Goal: Check status: Check status

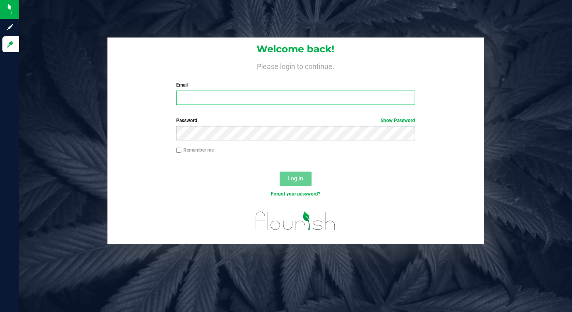
type input "nelsonnunes420@gmail.com"
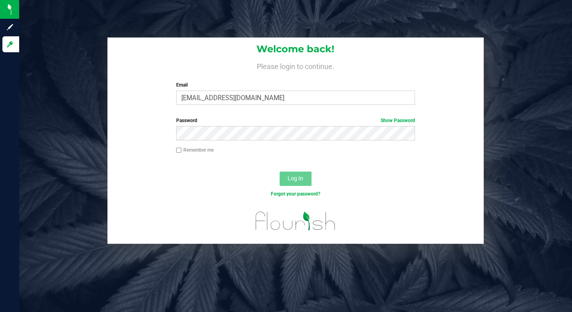
click at [307, 180] on button "Log In" at bounding box center [295, 179] width 32 height 14
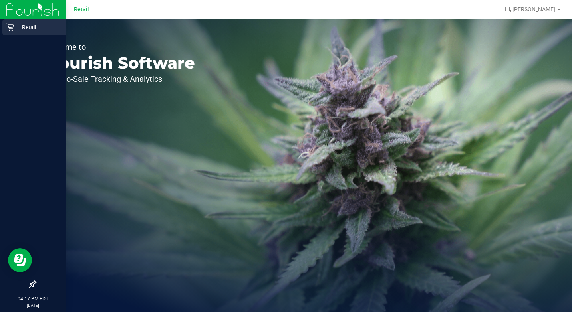
click at [12, 27] on icon at bounding box center [10, 27] width 8 height 8
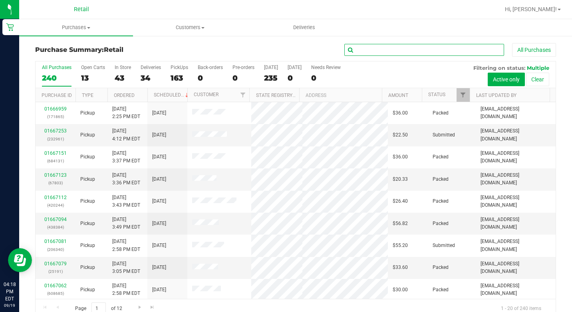
click at [359, 46] on input "text" at bounding box center [424, 50] width 160 height 12
click at [80, 30] on span "Purchases" at bounding box center [76, 27] width 114 height 7
click at [380, 48] on input "text" at bounding box center [424, 50] width 160 height 12
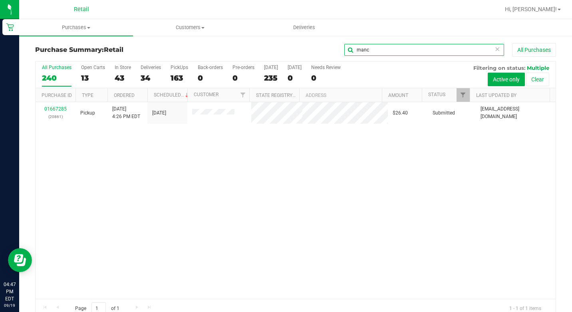
type input "manc"
click at [494, 48] on icon at bounding box center [497, 49] width 6 height 10
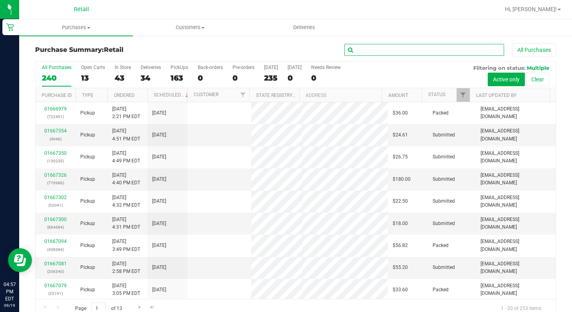
click at [478, 48] on input "text" at bounding box center [424, 50] width 160 height 12
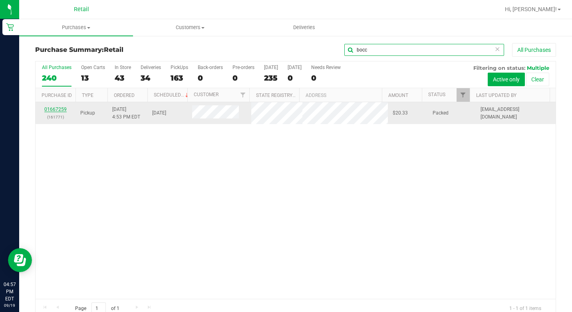
type input "bocc"
click at [52, 111] on link "01667259" at bounding box center [55, 110] width 22 height 6
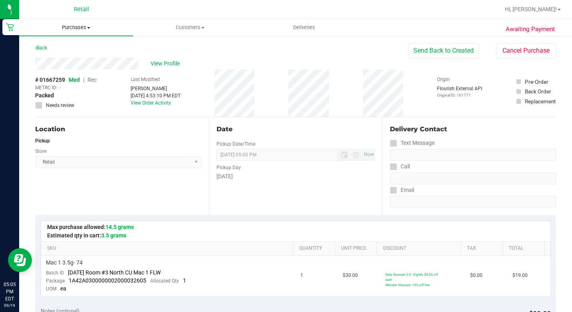
click at [60, 25] on span "Purchases" at bounding box center [76, 27] width 114 height 7
click at [77, 41] on ul "Summary of purchases Fulfillment All purchases" at bounding box center [76, 57] width 114 height 43
click at [79, 46] on span "Summary of purchases" at bounding box center [60, 48] width 82 height 7
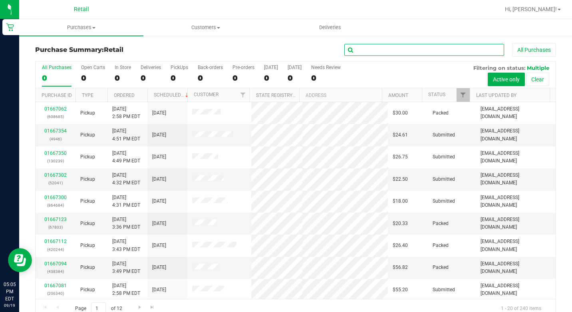
click at [368, 51] on input "text" at bounding box center [424, 50] width 160 height 12
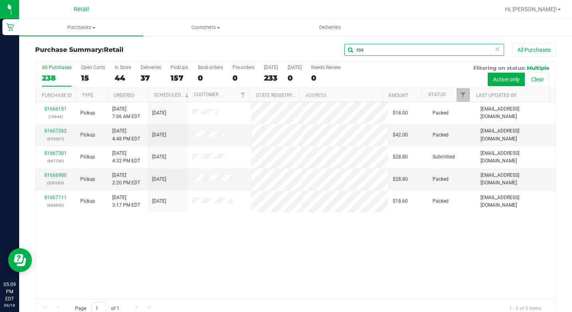
type input "ros"
click at [494, 50] on icon at bounding box center [497, 49] width 6 height 10
click at [471, 52] on input "text" at bounding box center [424, 50] width 160 height 12
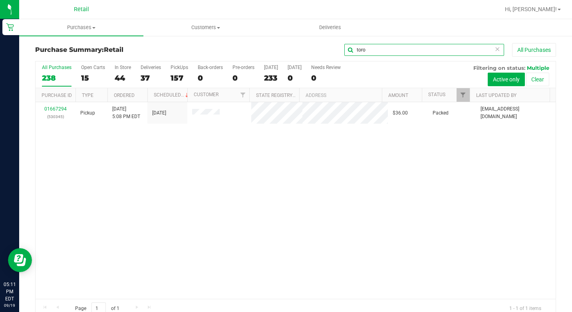
type input "toro"
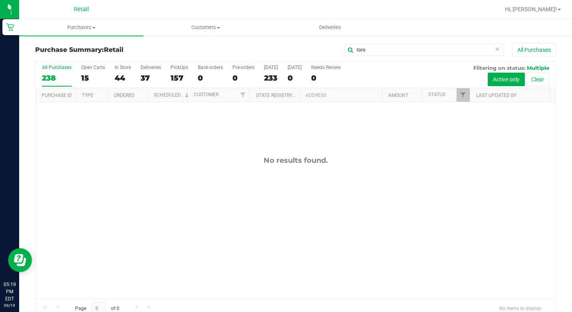
click at [494, 51] on icon at bounding box center [497, 49] width 6 height 10
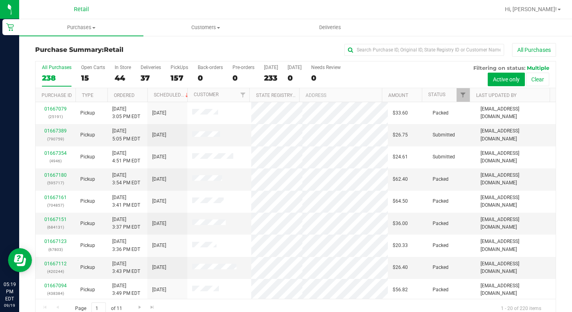
click at [364, 44] on div "All Purchases" at bounding box center [382, 50] width 347 height 14
click at [362, 56] on div "All Purchases" at bounding box center [382, 50] width 347 height 14
click at [363, 49] on input "text" at bounding box center [424, 50] width 160 height 12
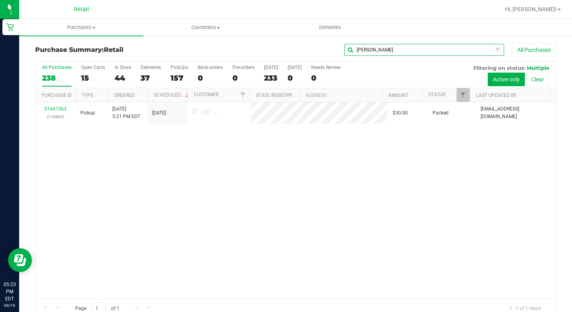
type input "[PERSON_NAME]"
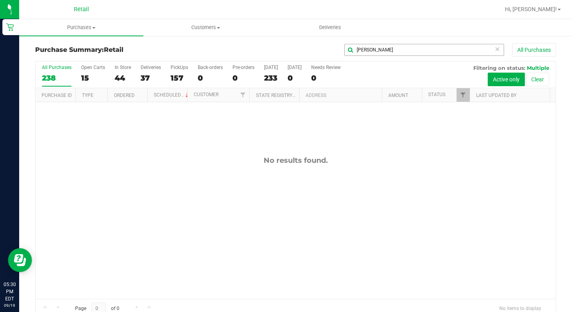
click at [494, 49] on icon at bounding box center [497, 49] width 6 height 10
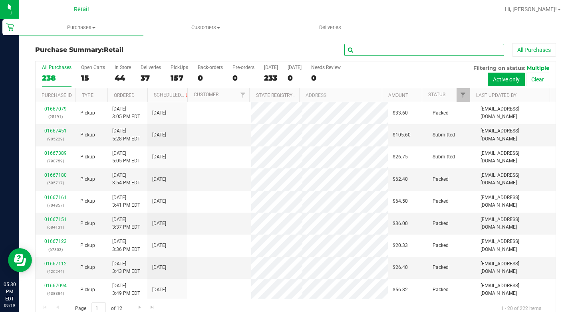
click at [459, 50] on input "text" at bounding box center [424, 50] width 160 height 12
type input "b"
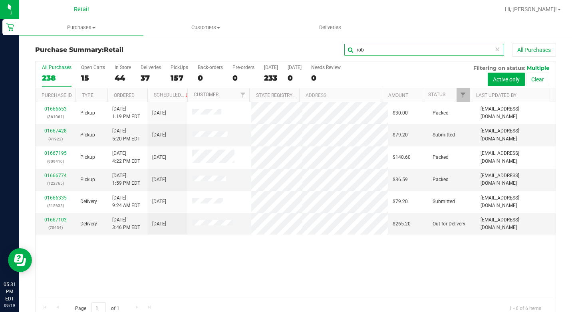
type input "rob"
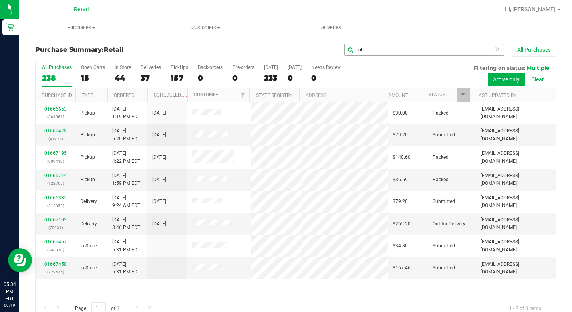
click at [494, 47] on icon at bounding box center [497, 49] width 6 height 10
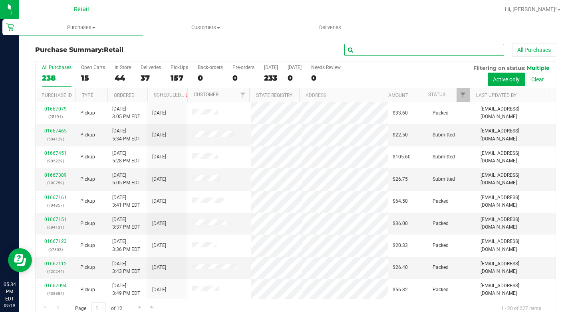
click at [425, 51] on input "text" at bounding box center [424, 50] width 160 height 12
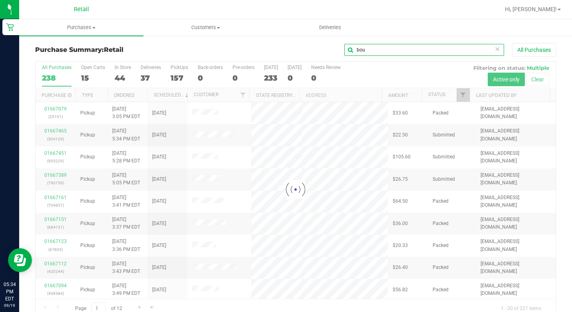
type input "bou"
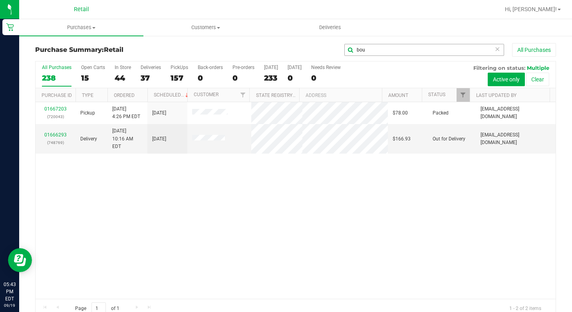
click at [494, 49] on icon at bounding box center [497, 49] width 6 height 10
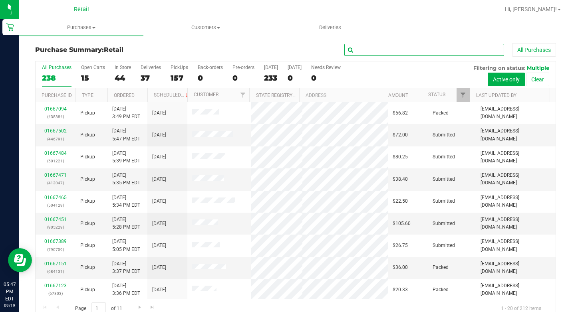
click at [400, 53] on input "text" at bounding box center [424, 50] width 160 height 12
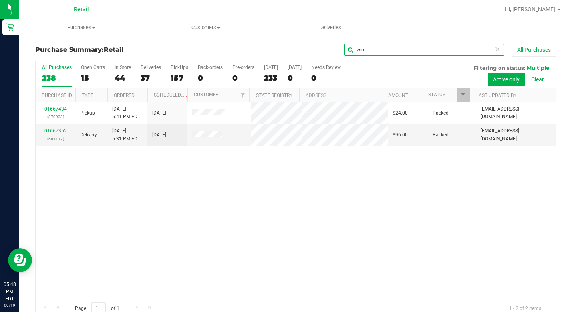
type input "win"
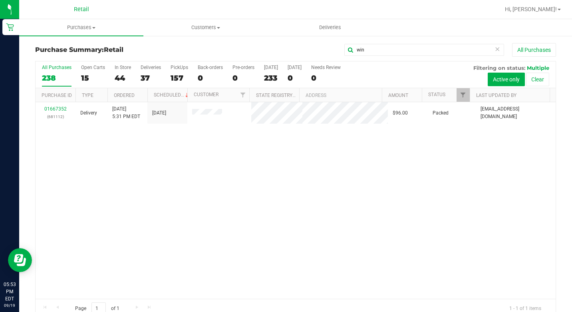
click at [494, 47] on icon at bounding box center [497, 49] width 6 height 10
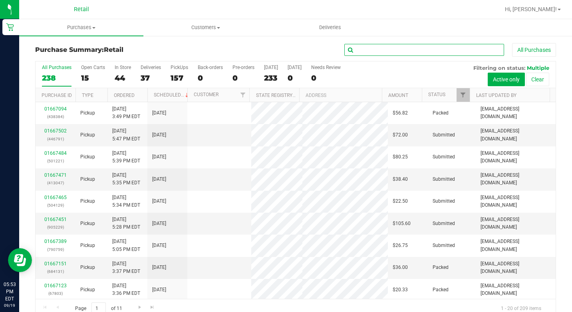
click at [466, 51] on input "text" at bounding box center [424, 50] width 160 height 12
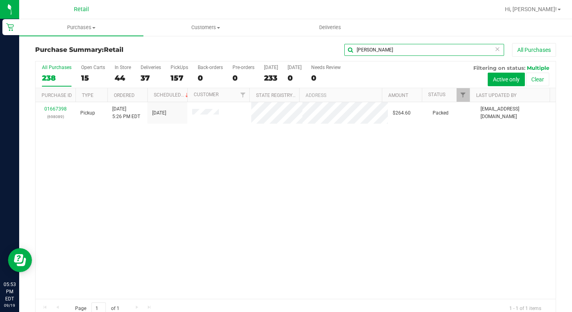
type input "[PERSON_NAME]"
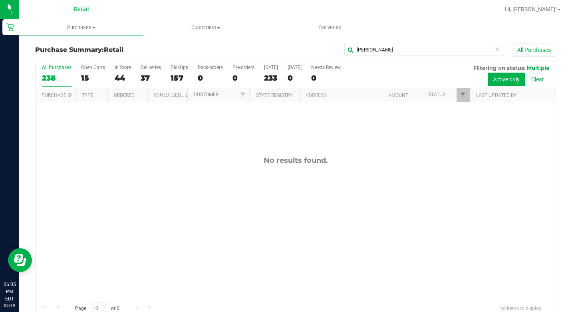
click at [494, 50] on icon at bounding box center [497, 49] width 6 height 10
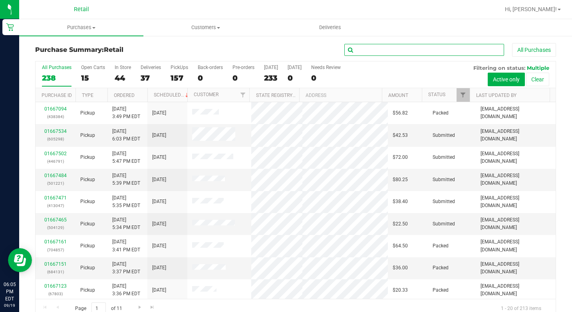
click at [466, 51] on input "text" at bounding box center [424, 50] width 160 height 12
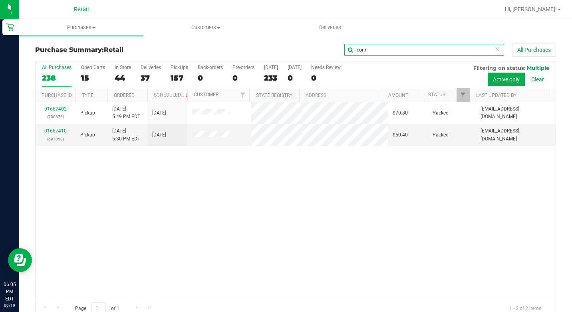
type input "corp"
drag, startPoint x: 491, startPoint y: 49, endPoint x: 485, endPoint y: 49, distance: 6.8
click at [494, 49] on icon at bounding box center [497, 49] width 6 height 10
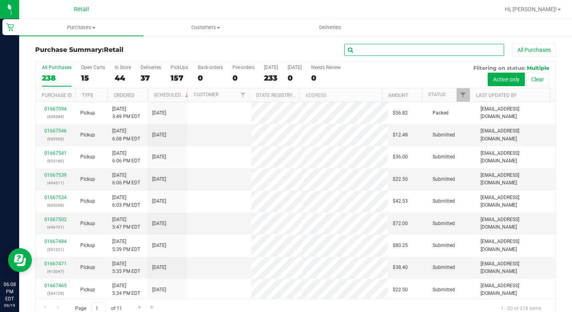
click at [424, 49] on input "text" at bounding box center [424, 50] width 160 height 12
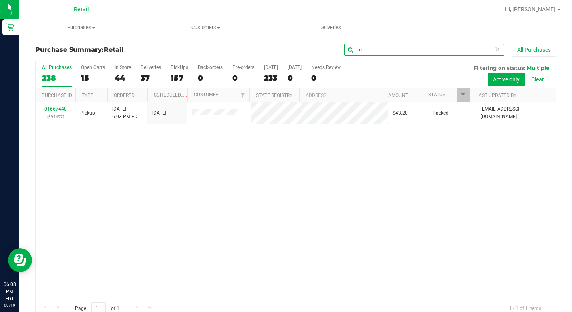
type input "c"
type input "[PERSON_NAME]"
click at [93, 27] on span at bounding box center [93, 28] width 3 height 2
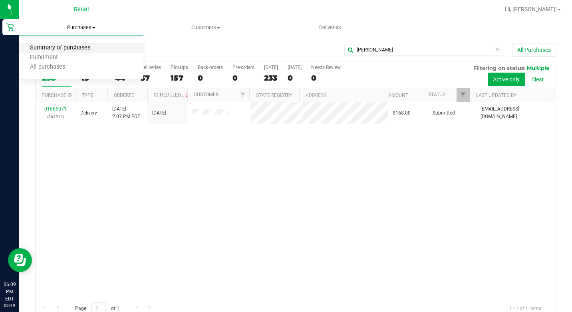
click at [70, 47] on span "Summary of purchases" at bounding box center [60, 48] width 82 height 7
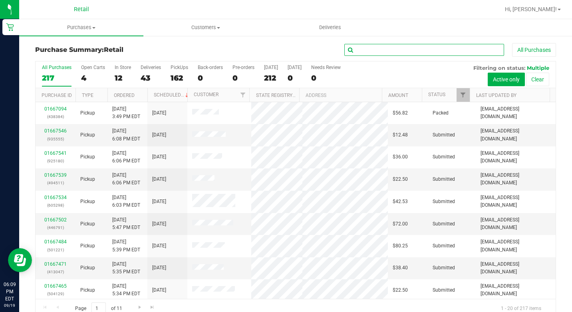
paste input "311611"
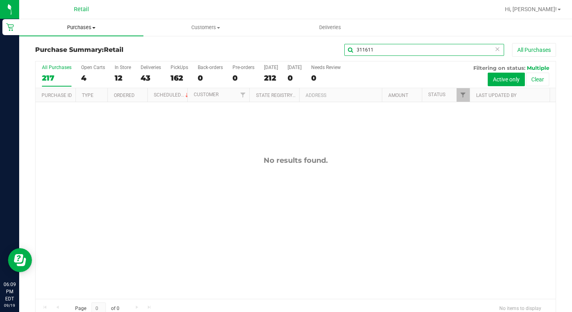
type input "311611"
click at [89, 28] on span "Purchases" at bounding box center [81, 27] width 124 height 7
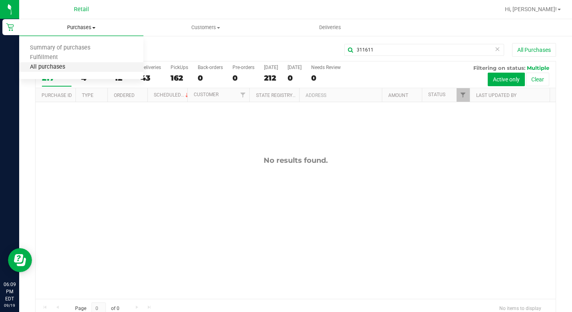
click at [64, 66] on span "All purchases" at bounding box center [47, 67] width 57 height 7
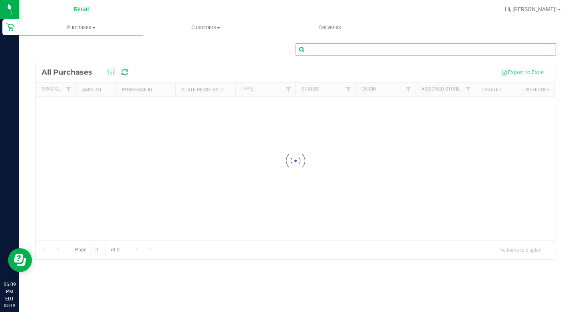
paste input "311611"
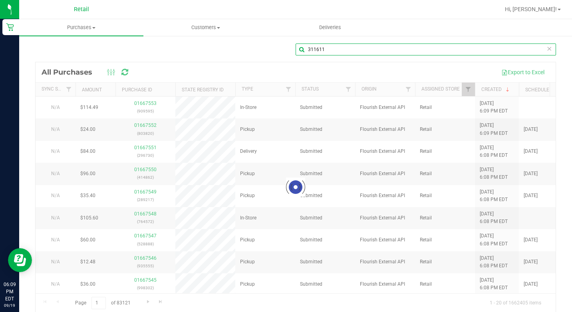
type input "311611"
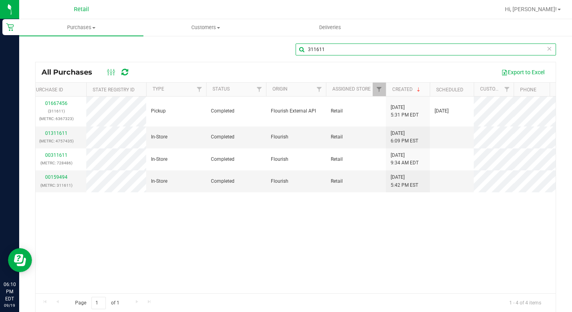
scroll to position [0, 88]
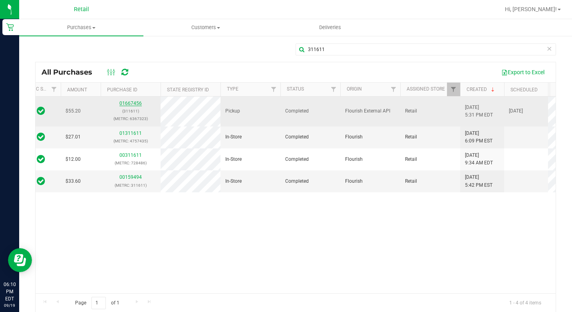
click at [130, 105] on link "01667456" at bounding box center [130, 104] width 22 height 6
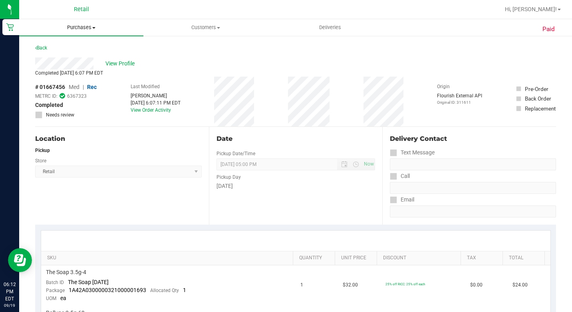
click at [96, 23] on uib-tab-heading "Purchases Summary of purchases Fulfillment All purchases" at bounding box center [81, 27] width 124 height 17
click at [72, 48] on span "Summary of purchases" at bounding box center [60, 48] width 82 height 7
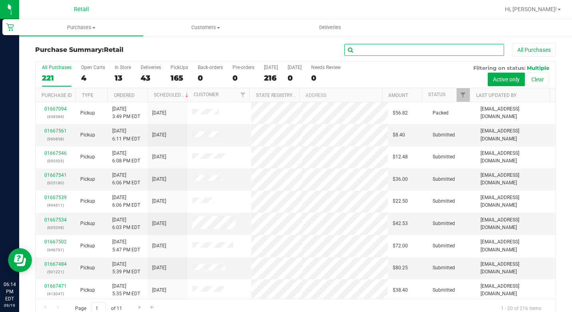
click at [368, 45] on input "text" at bounding box center [424, 50] width 160 height 12
click at [91, 24] on span "Purchases" at bounding box center [81, 27] width 124 height 7
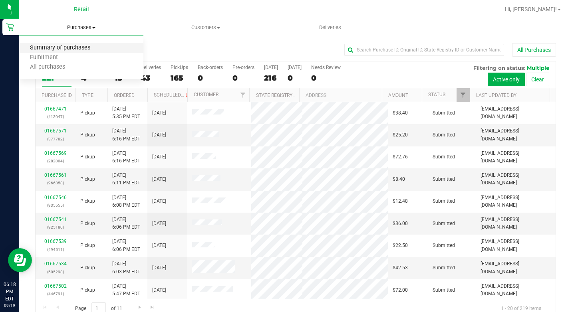
click at [74, 51] on span "Summary of purchases" at bounding box center [60, 48] width 82 height 7
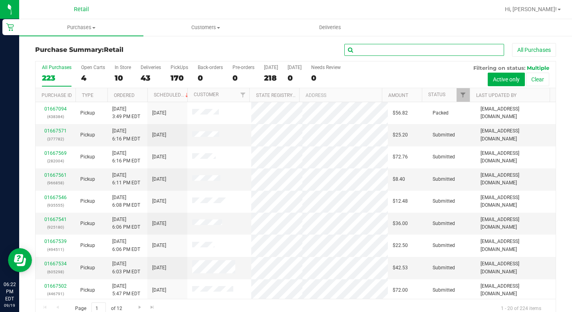
click at [386, 49] on input "text" at bounding box center [424, 50] width 160 height 12
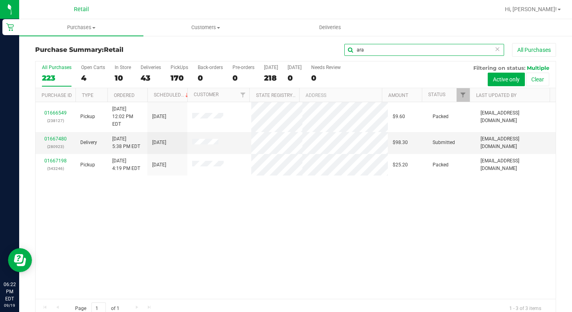
type input "ara"
